Goal: Transaction & Acquisition: Purchase product/service

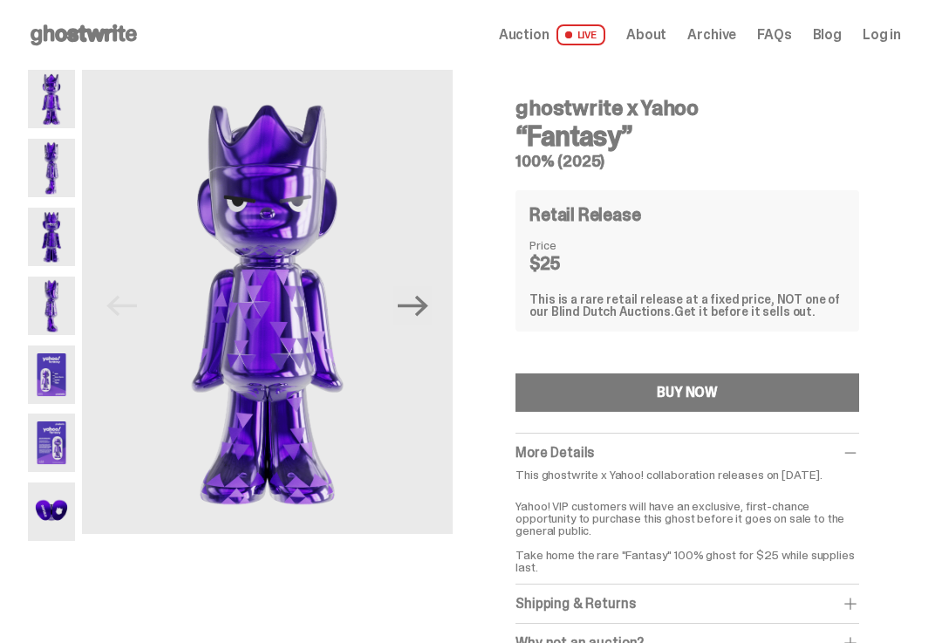
click at [58, 102] on img at bounding box center [51, 99] width 47 height 58
click at [67, 178] on img at bounding box center [51, 168] width 47 height 58
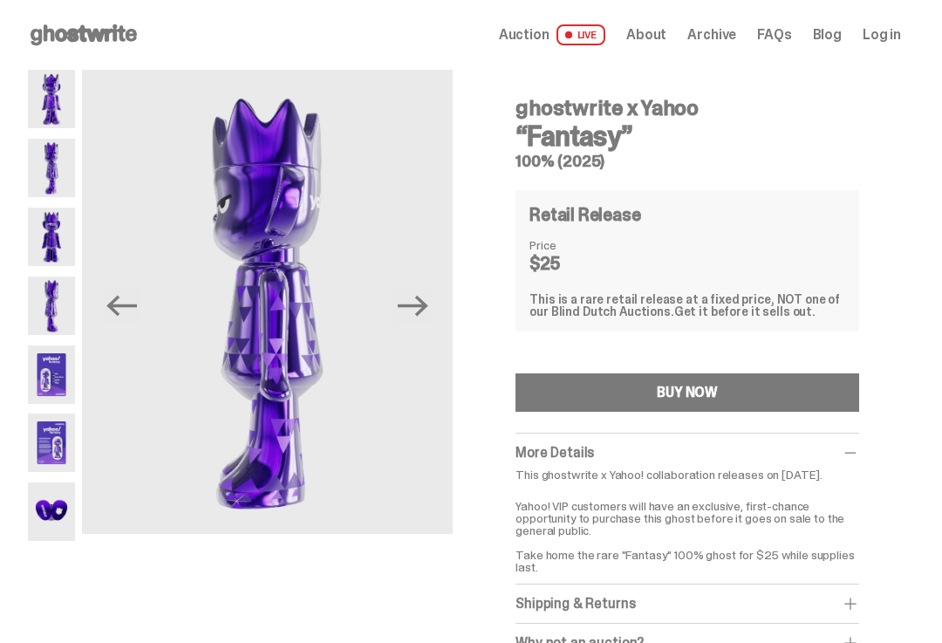
click at [449, 313] on img at bounding box center [268, 302] width 372 height 464
click at [428, 305] on icon "Next" at bounding box center [413, 306] width 31 height 31
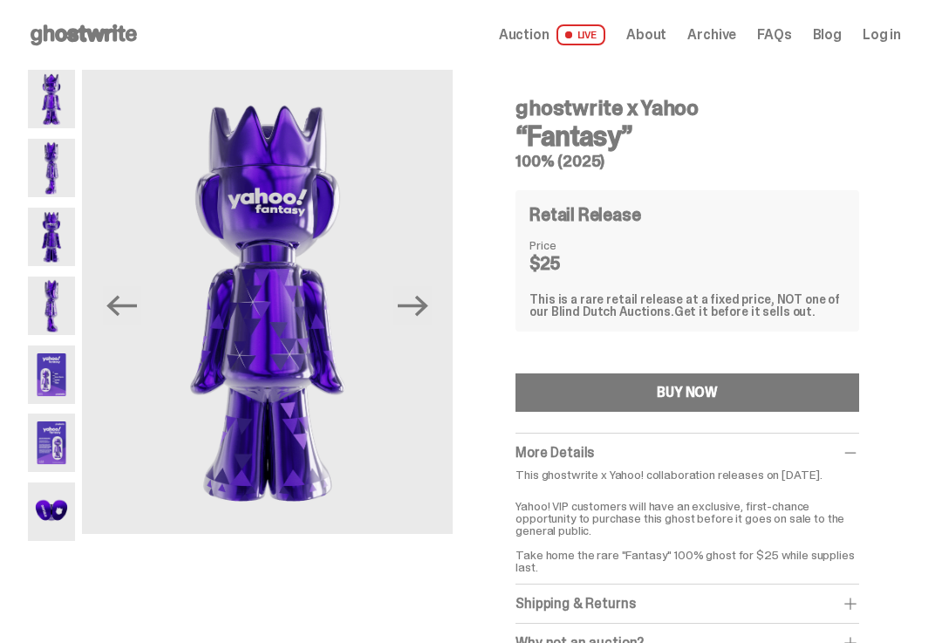
click at [424, 305] on icon "Next" at bounding box center [413, 305] width 31 height 21
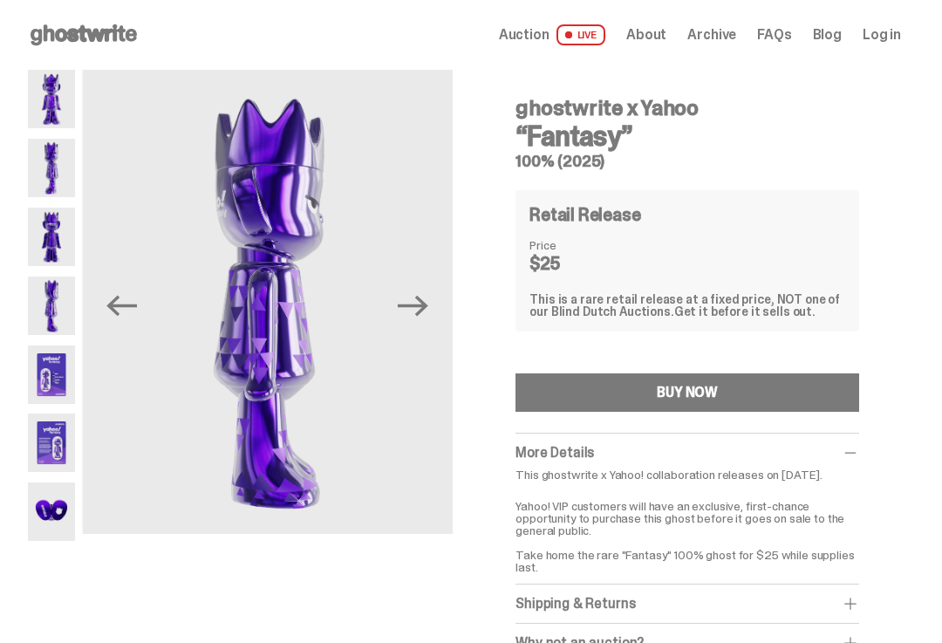
click at [424, 305] on icon "Next" at bounding box center [413, 305] width 31 height 21
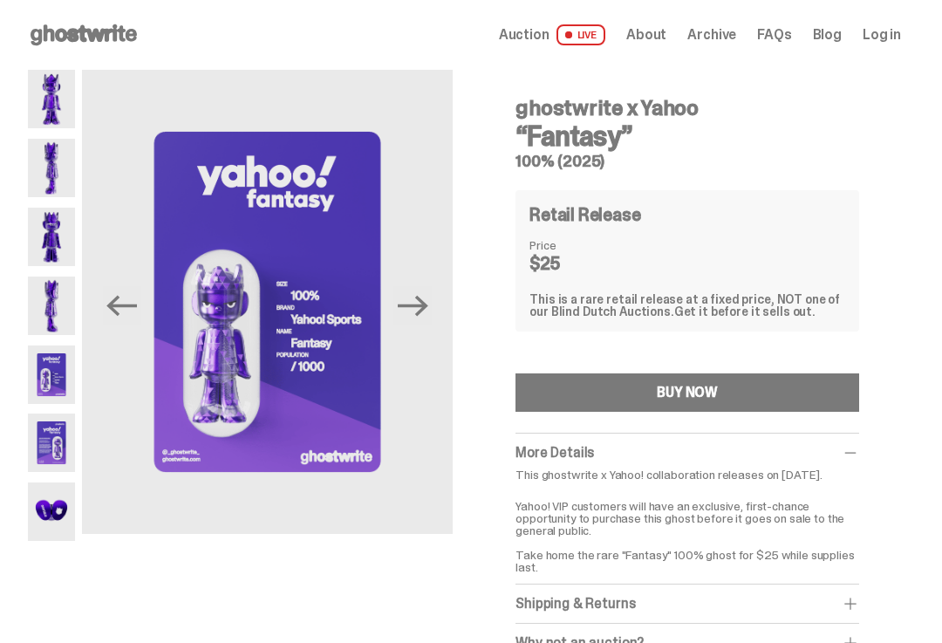
click at [428, 305] on icon "Next" at bounding box center [413, 305] width 31 height 21
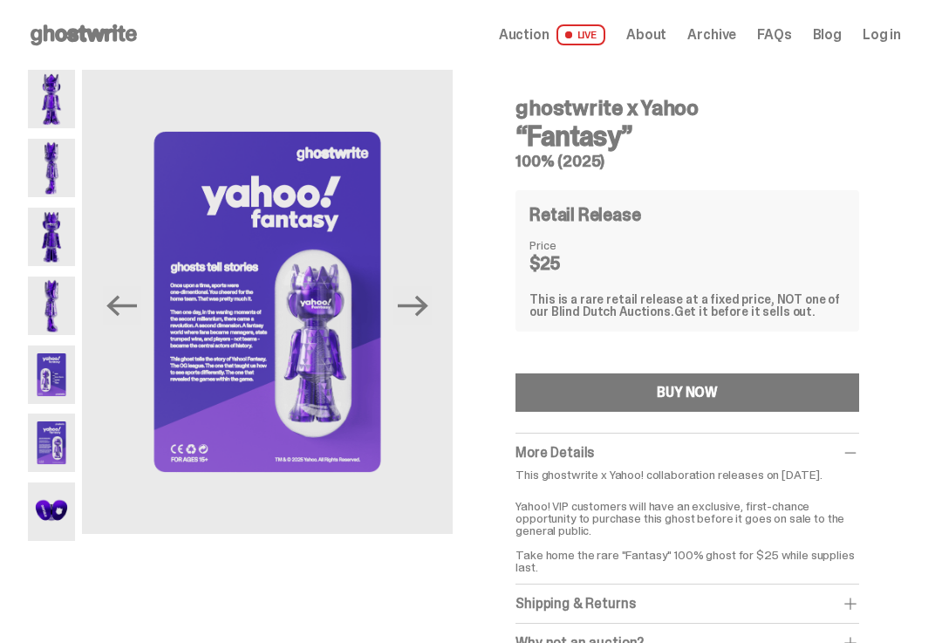
click at [845, 393] on button "BUY NOW" at bounding box center [688, 392] width 344 height 38
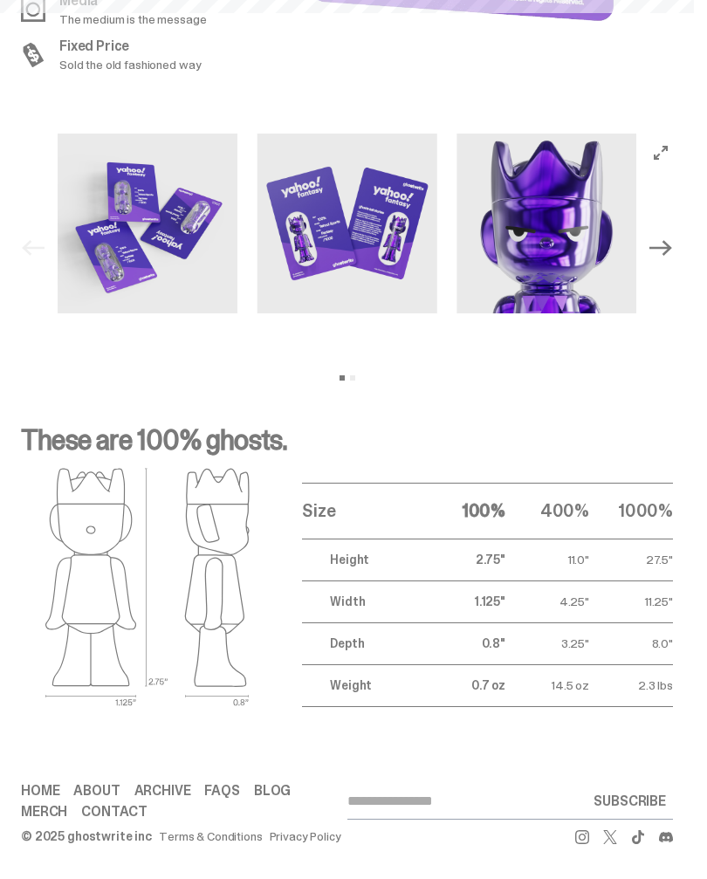
scroll to position [1532, 0]
